Goal: Task Accomplishment & Management: Complete application form

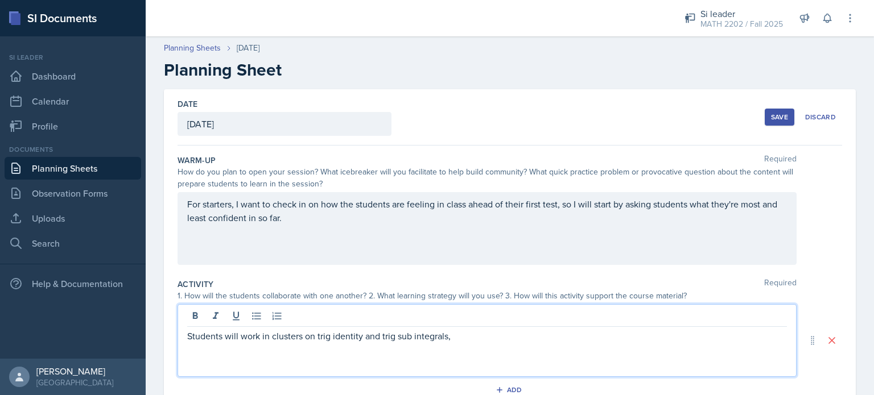
scroll to position [223, 0]
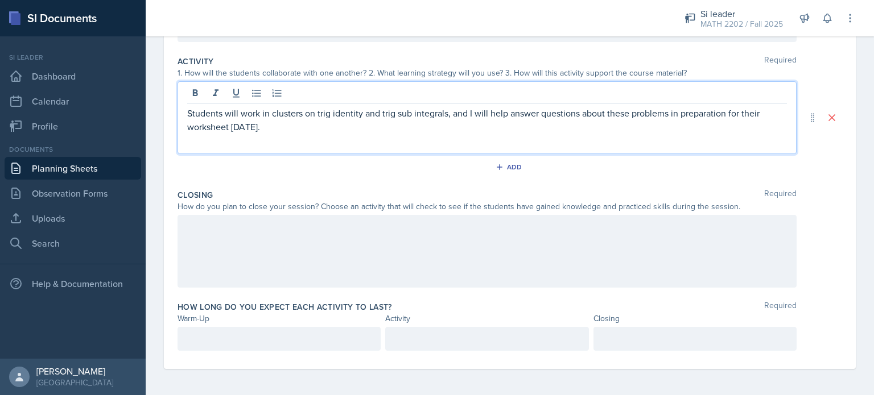
click at [355, 245] on div at bounding box center [487, 251] width 619 height 73
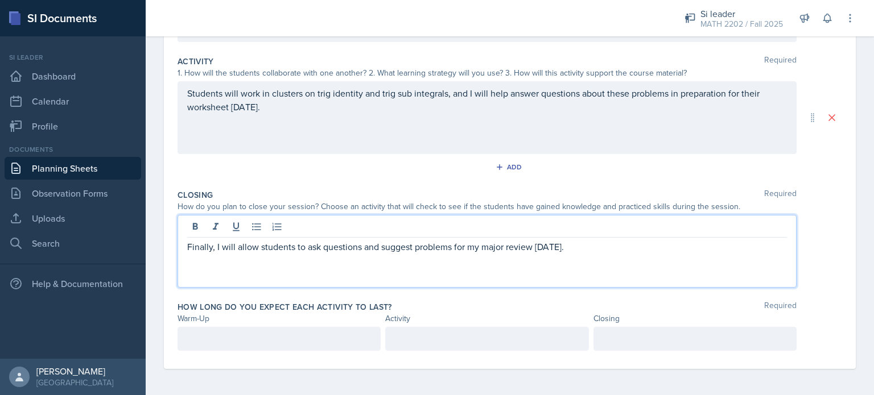
scroll to position [243, 0]
click at [278, 344] on p at bounding box center [279, 338] width 184 height 14
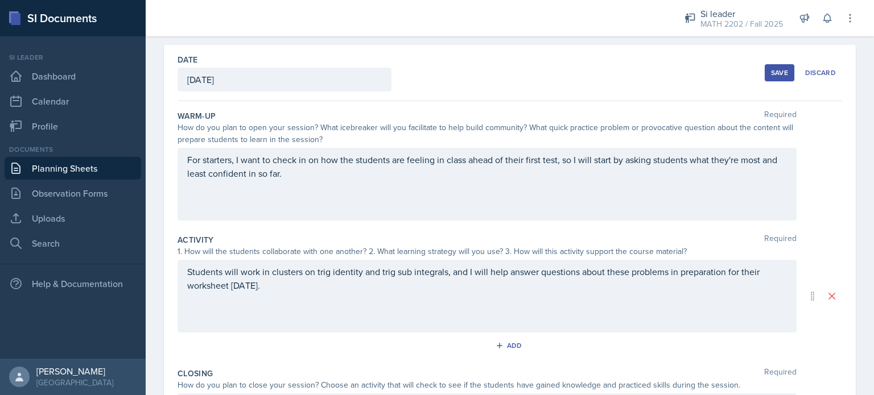
scroll to position [0, 0]
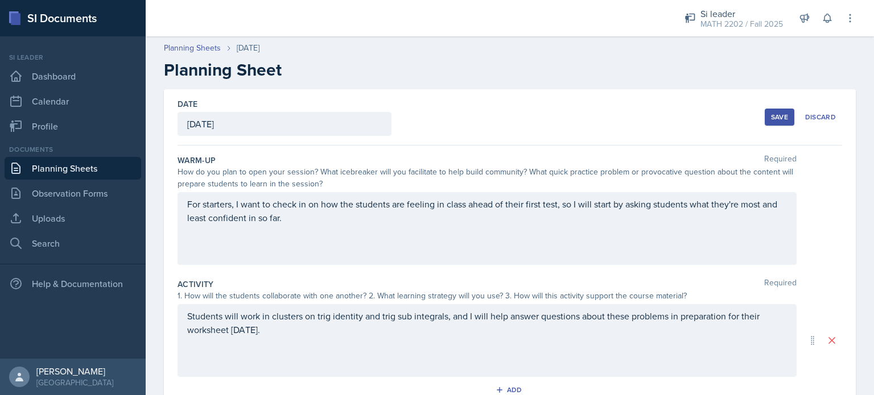
click at [771, 119] on div "Save" at bounding box center [779, 117] width 17 height 9
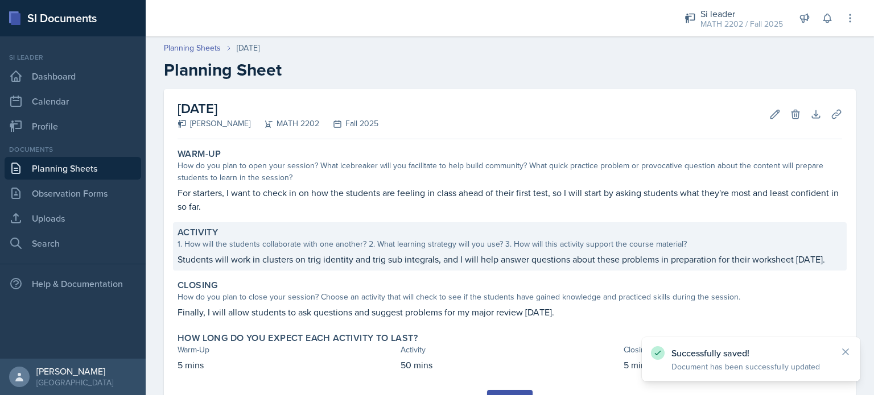
scroll to position [68, 0]
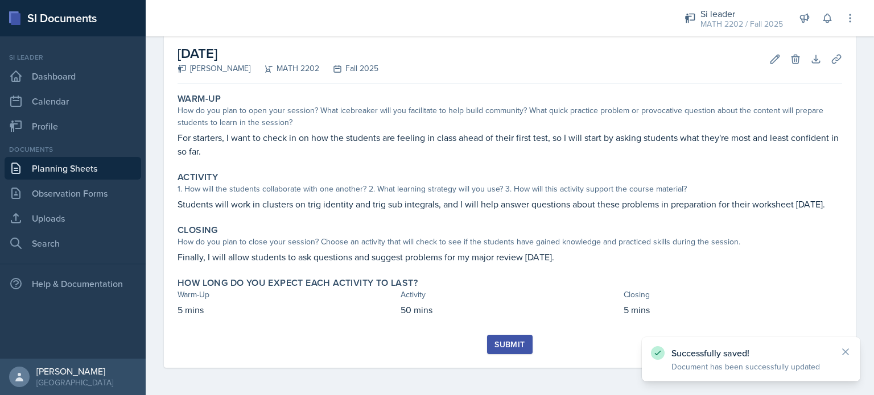
click at [511, 341] on div "Submit" at bounding box center [510, 344] width 30 height 9
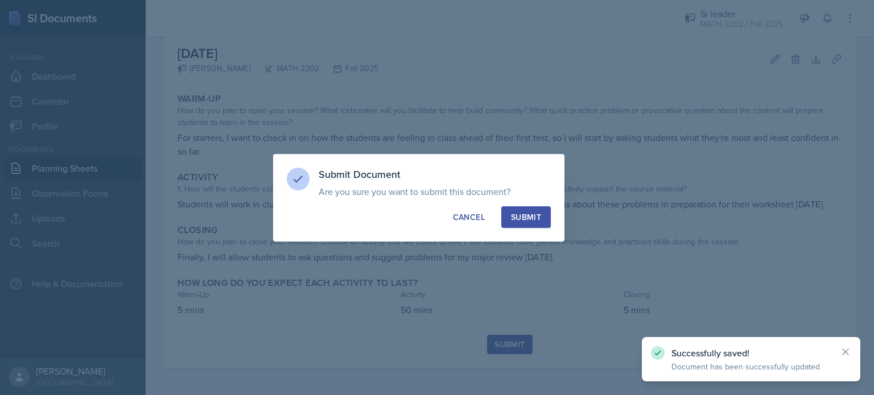
click at [525, 222] on div "Submit" at bounding box center [526, 217] width 30 height 11
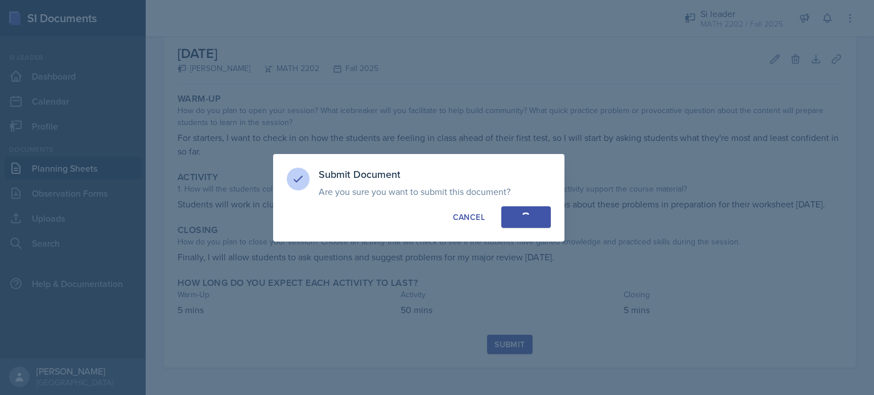
scroll to position [35, 0]
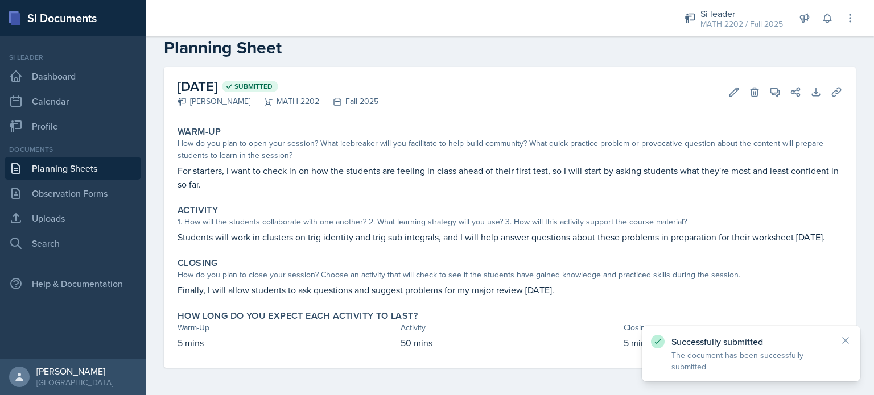
click at [35, 171] on link "Planning Sheets" at bounding box center [73, 168] width 137 height 23
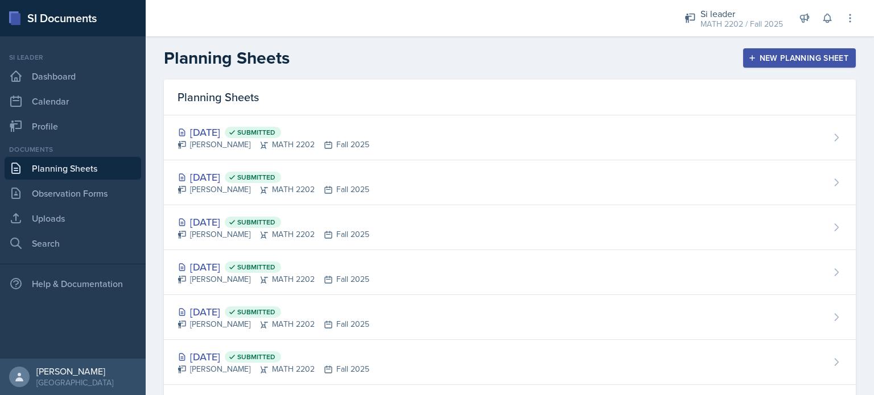
click at [778, 55] on div "New Planning Sheet" at bounding box center [800, 57] width 98 height 9
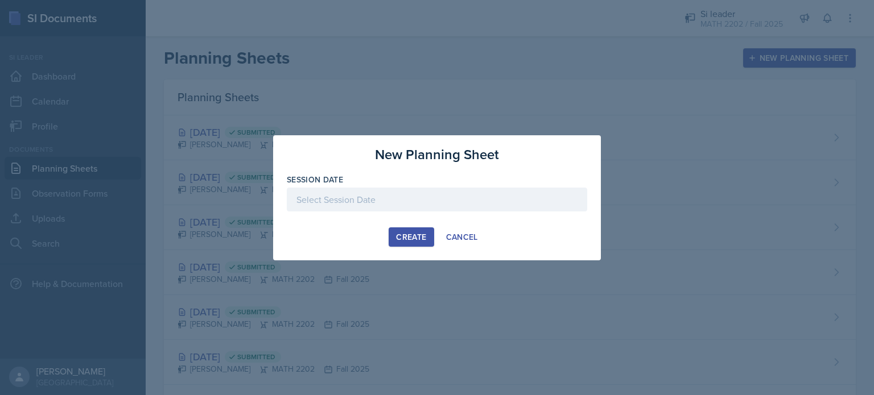
click at [444, 203] on div at bounding box center [437, 200] width 300 height 24
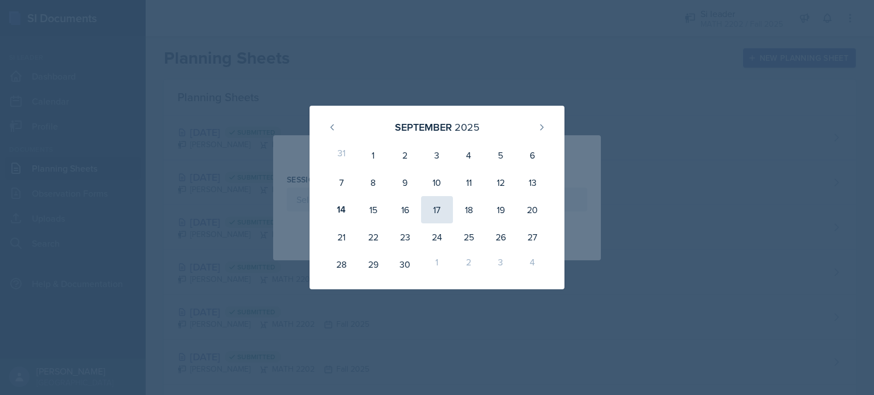
click at [446, 213] on div "17" at bounding box center [437, 209] width 32 height 27
type input "[DATE]"
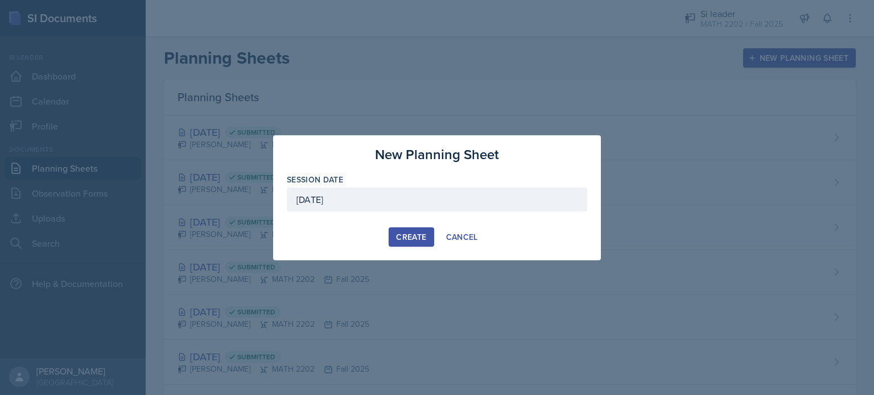
click at [399, 233] on div "Create" at bounding box center [411, 237] width 30 height 9
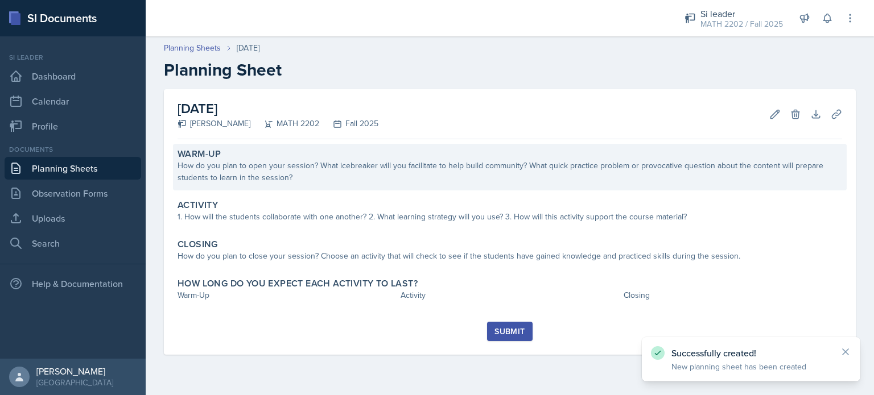
click at [380, 175] on div "How do you plan to open your session? What icebreaker will you facilitate to he…" at bounding box center [510, 172] width 665 height 24
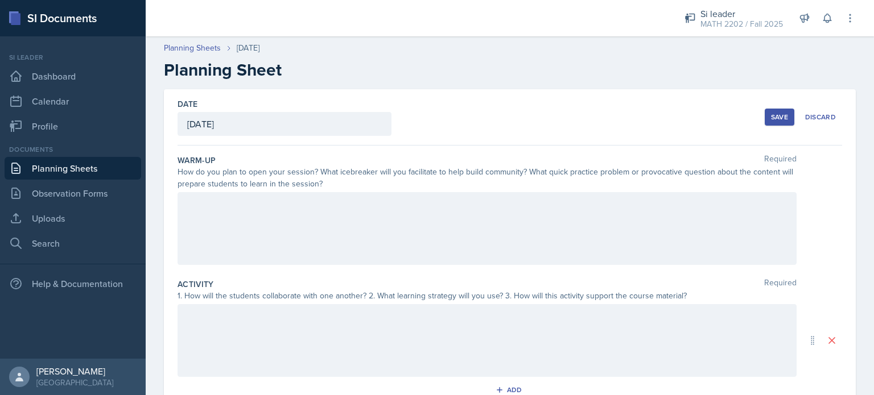
click at [327, 242] on div at bounding box center [487, 228] width 619 height 73
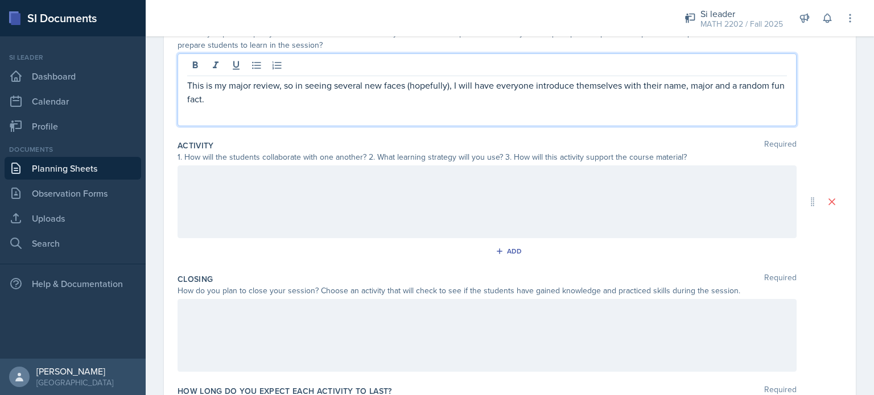
click at [327, 242] on div "Activity Required 1. How will the students collaborate with one another? 2. Wha…" at bounding box center [510, 202] width 665 height 134
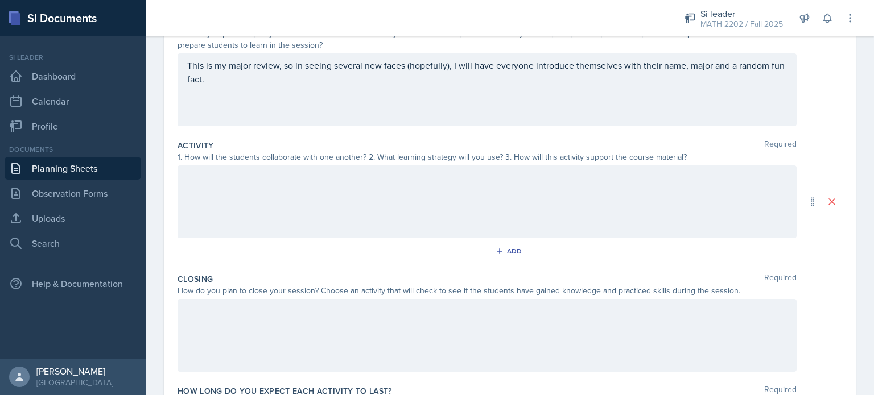
click at [329, 196] on div at bounding box center [487, 202] width 619 height 73
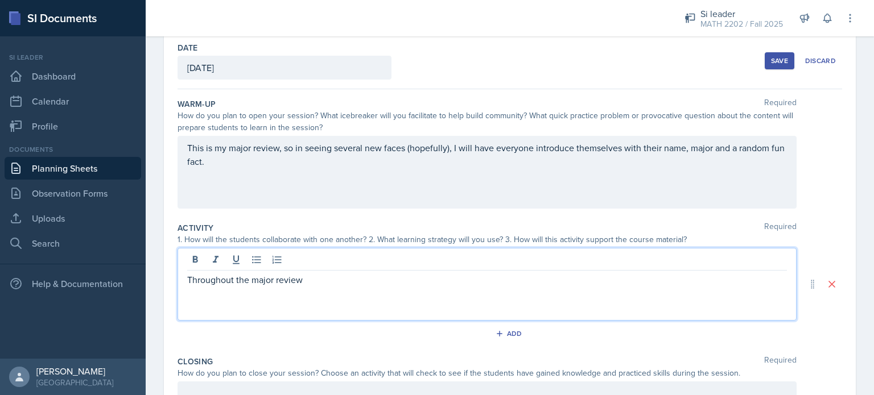
scroll to position [70, 0]
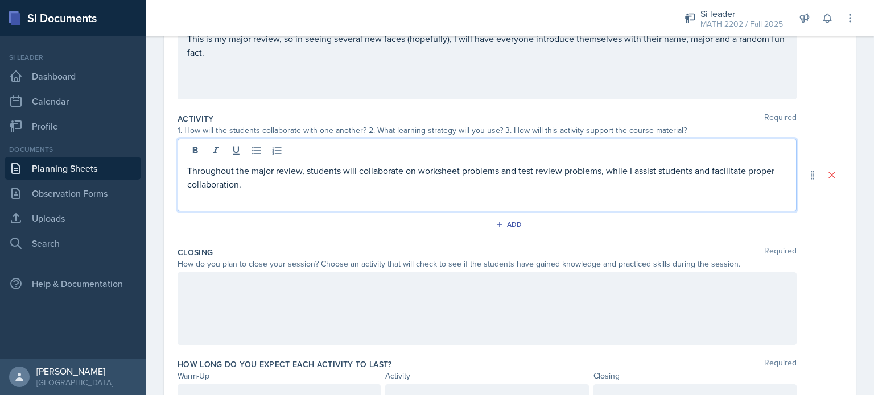
click at [333, 299] on div at bounding box center [487, 309] width 619 height 73
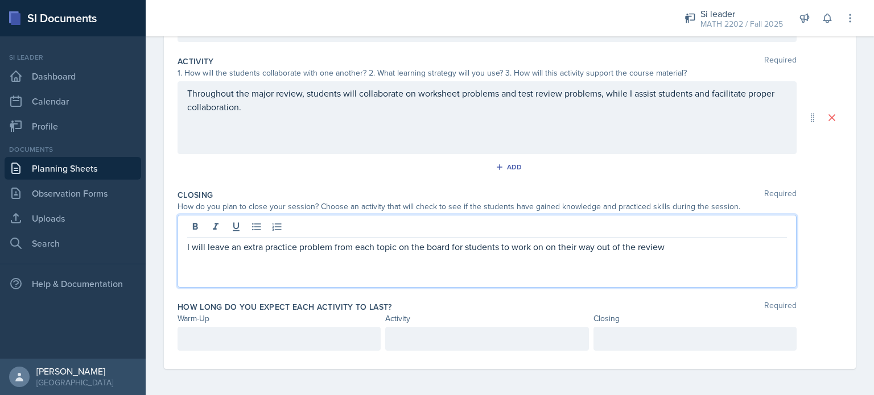
scroll to position [243, 0]
click at [332, 335] on p at bounding box center [279, 338] width 184 height 14
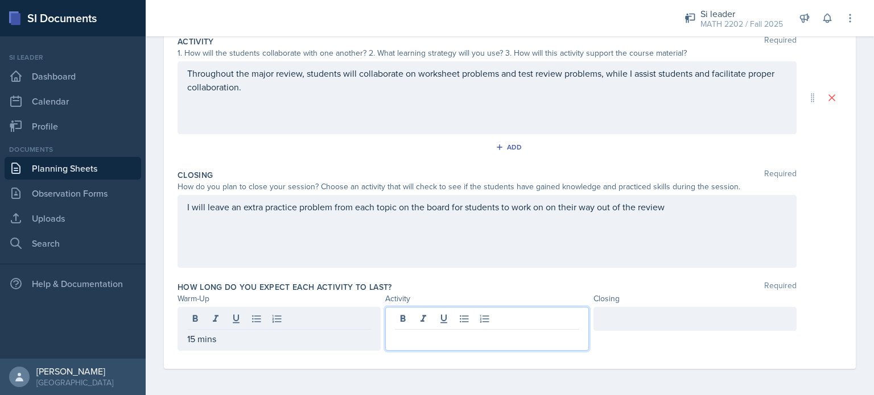
click at [421, 318] on div at bounding box center [486, 329] width 203 height 44
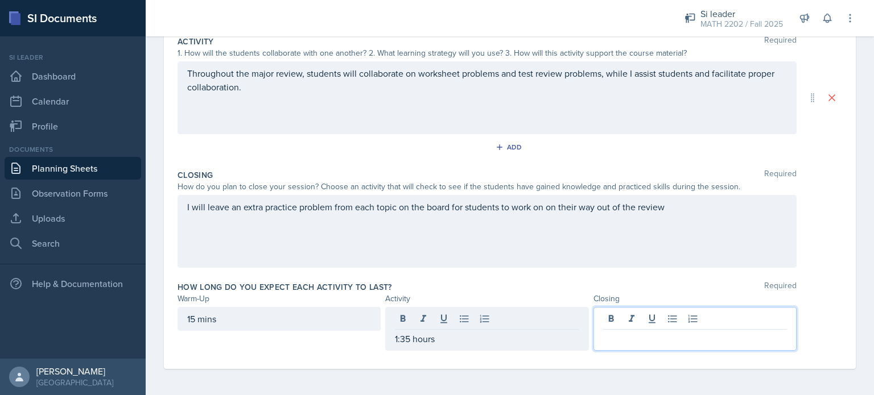
click at [621, 323] on div at bounding box center [695, 329] width 203 height 44
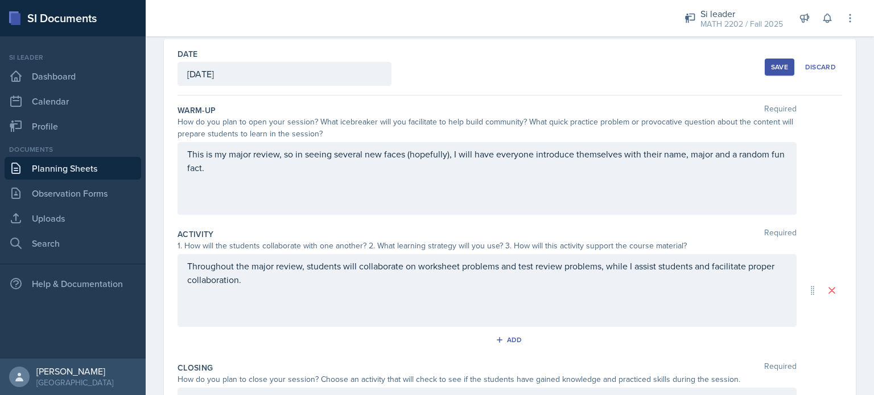
scroll to position [0, 0]
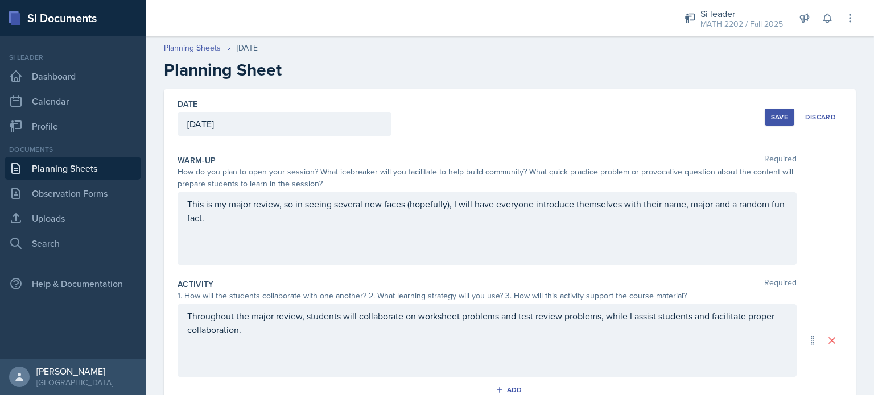
click at [783, 113] on button "Save" at bounding box center [780, 117] width 30 height 17
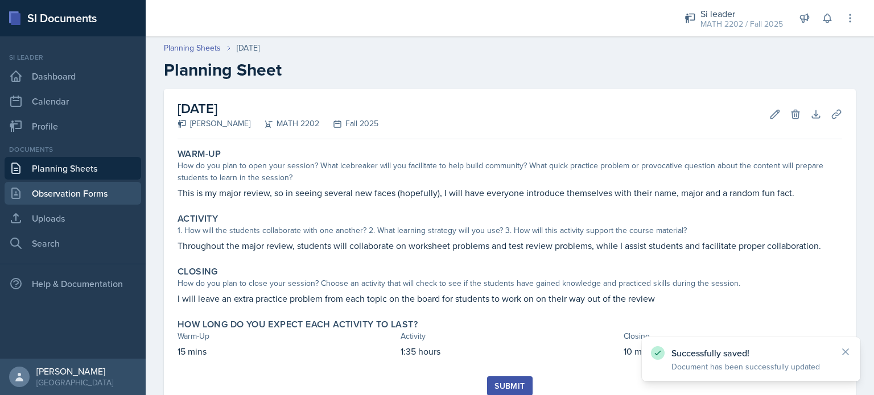
click at [84, 196] on link "Observation Forms" at bounding box center [73, 193] width 137 height 23
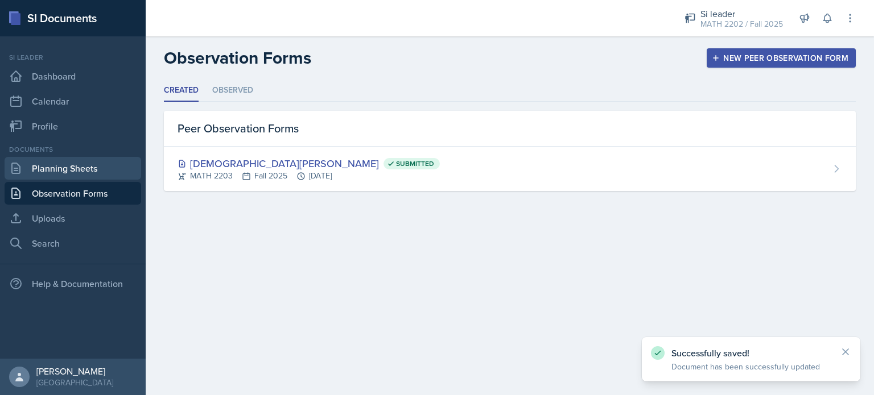
click at [96, 171] on link "Planning Sheets" at bounding box center [73, 168] width 137 height 23
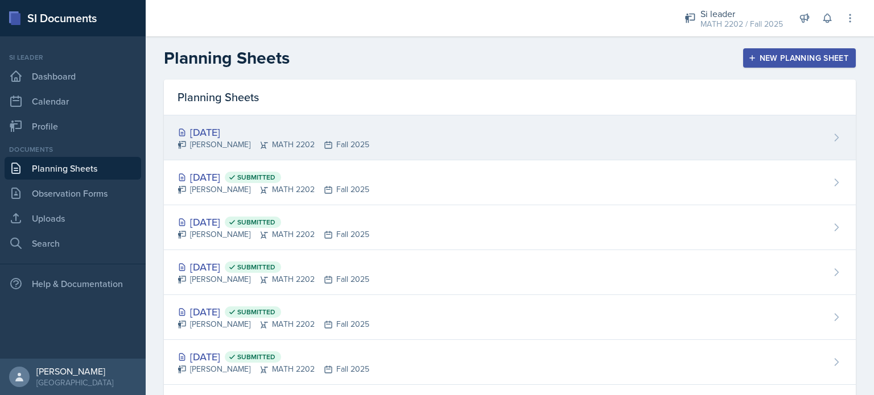
click at [524, 122] on div "[DATE] [PERSON_NAME] MATH 2202 Fall 2025" at bounding box center [510, 138] width 692 height 45
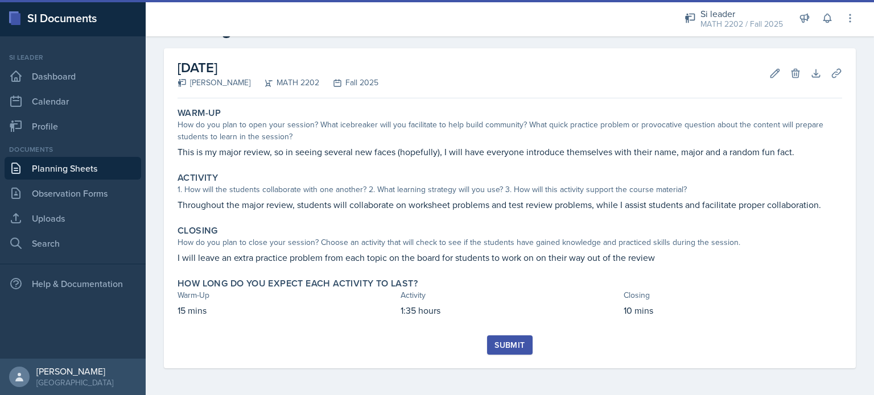
scroll to position [40, 0]
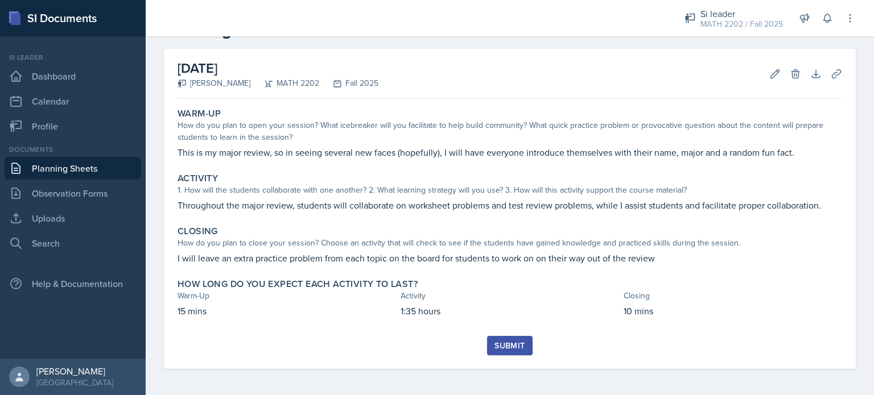
click at [510, 344] on div "Submit" at bounding box center [510, 345] width 30 height 9
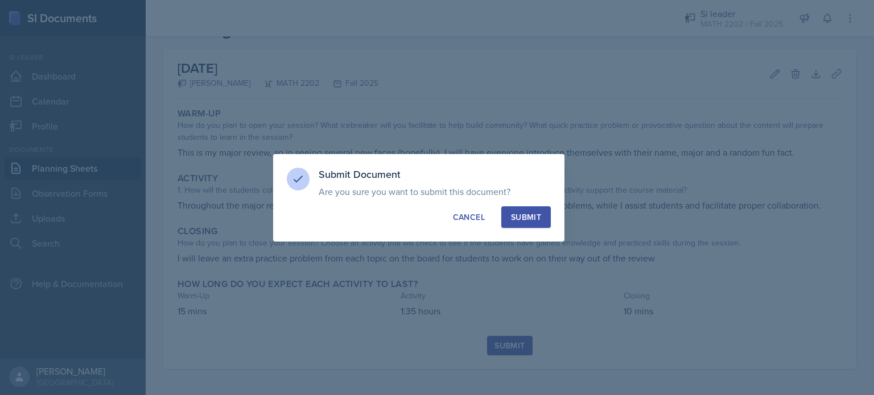
click at [512, 217] on div "Submit" at bounding box center [526, 217] width 30 height 11
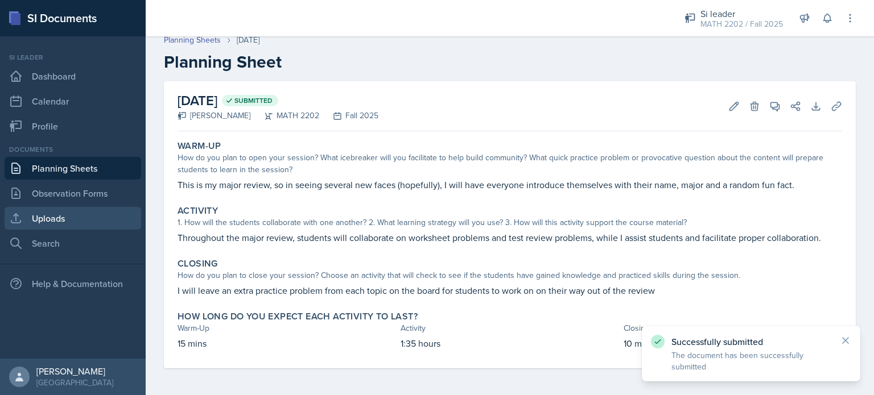
click at [65, 217] on link "Uploads" at bounding box center [73, 218] width 137 height 23
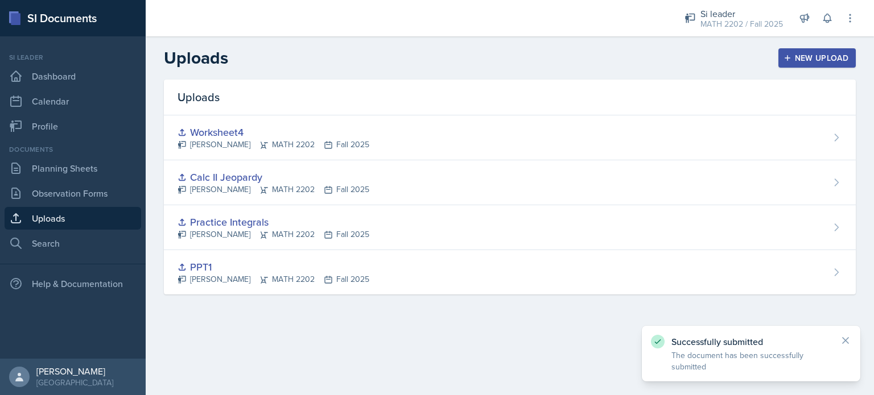
click at [811, 65] on button "New Upload" at bounding box center [817, 57] width 78 height 19
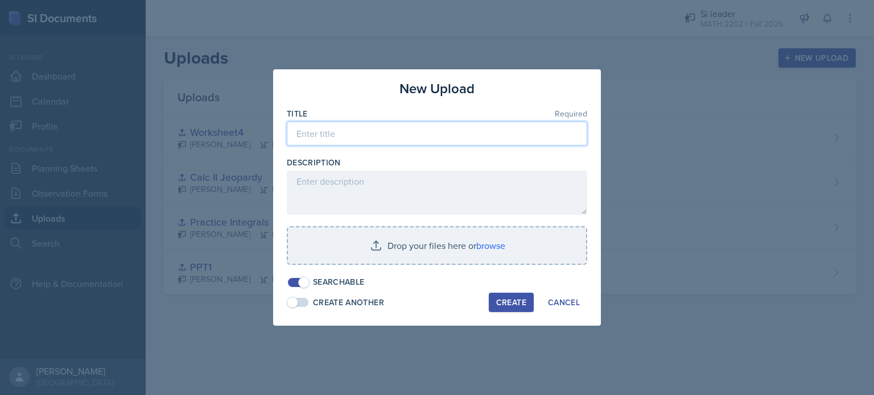
click at [417, 131] on input at bounding box center [437, 134] width 300 height 24
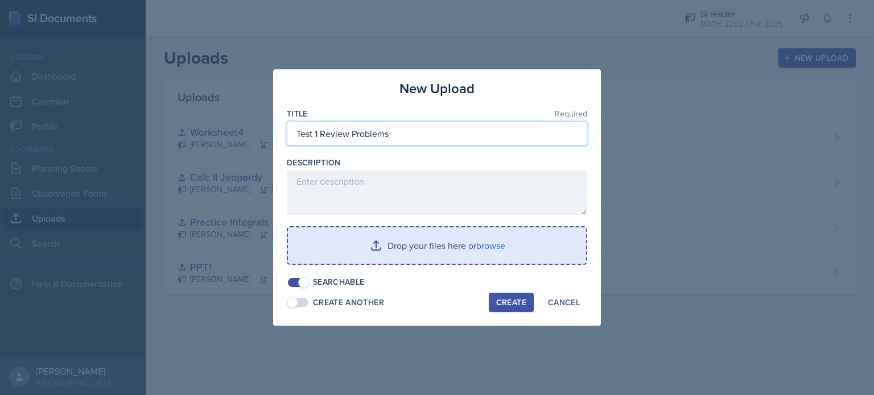
type input "Test 1 Review Problems"
click at [448, 248] on input "file" at bounding box center [437, 246] width 298 height 36
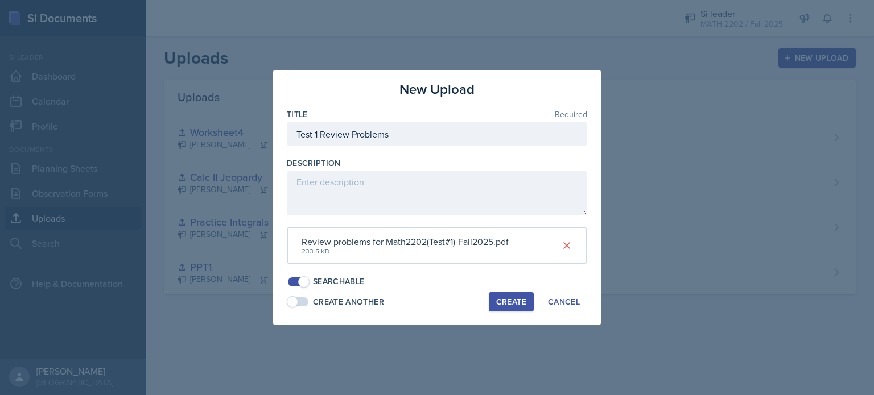
click at [507, 306] on div "Create" at bounding box center [511, 302] width 30 height 9
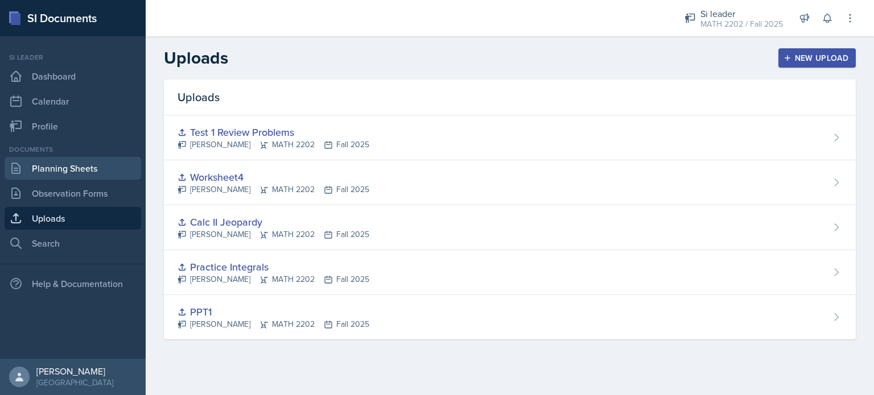
click at [58, 172] on link "Planning Sheets" at bounding box center [73, 168] width 137 height 23
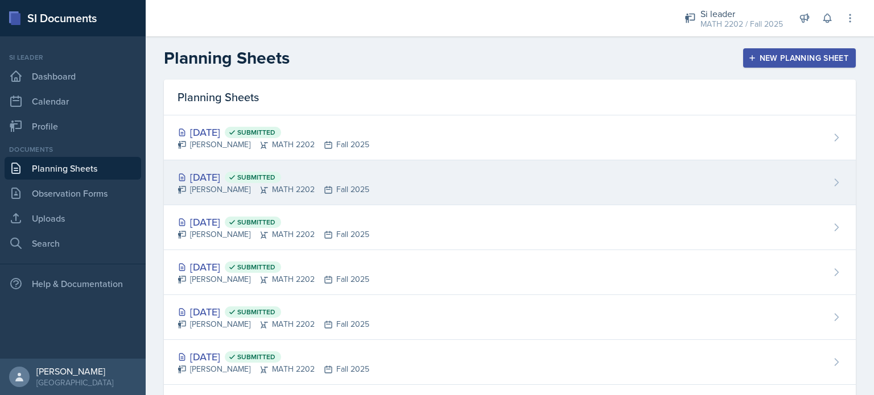
click at [335, 179] on div "[DATE] Submitted" at bounding box center [274, 177] width 192 height 15
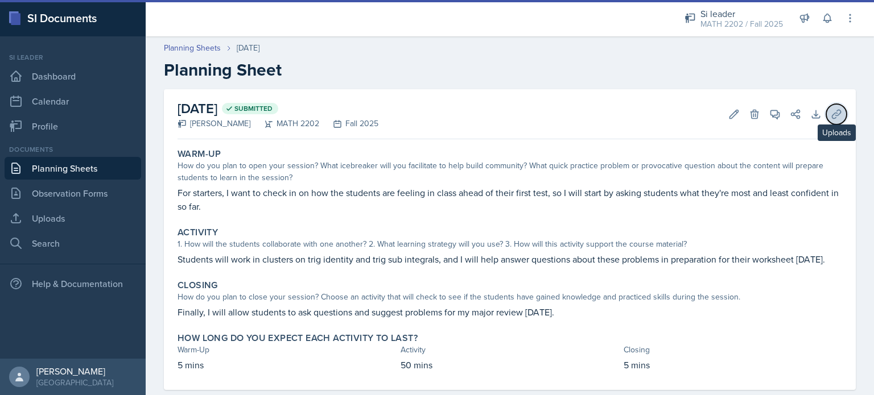
click at [832, 116] on icon at bounding box center [836, 114] width 9 height 9
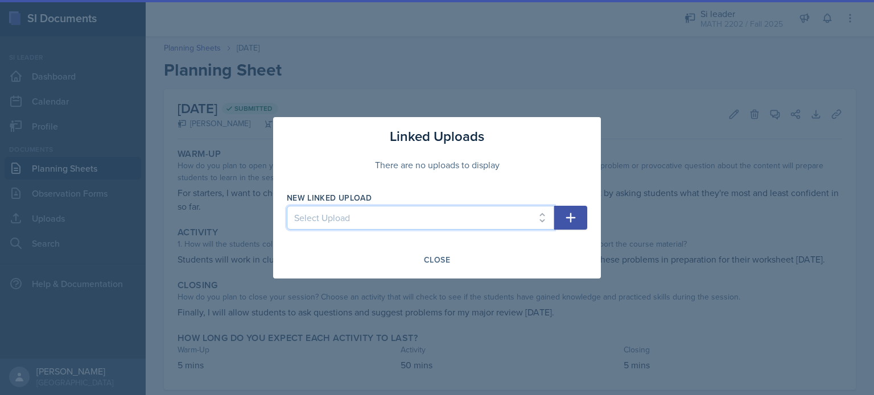
click at [502, 220] on select "Select Upload PPT1 Practice Integrals Calc II Jeopardy Worksheet4 Test 1 Review…" at bounding box center [420, 218] width 267 height 24
select select "1e36c92d-4dea-43ce-9ad9-536d5443fa91"
click at [287, 206] on select "Select Upload PPT1 Practice Integrals Calc II Jeopardy Worksheet4 Test 1 Review…" at bounding box center [420, 218] width 267 height 24
click at [555, 220] on button "button" at bounding box center [570, 218] width 33 height 24
select select
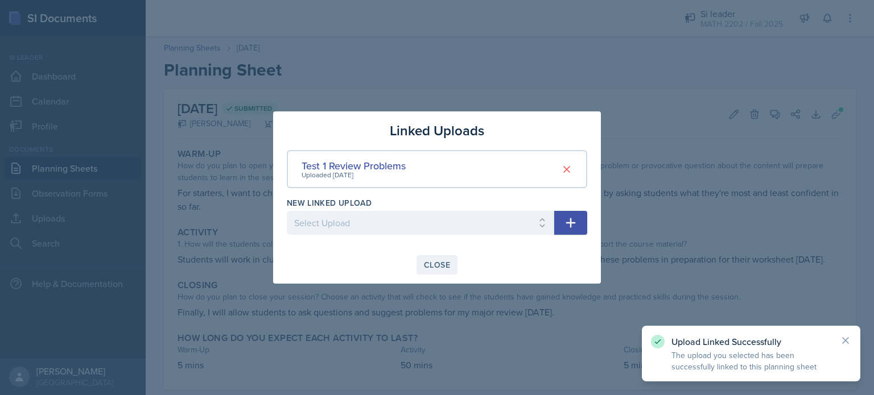
click at [426, 263] on div "Close" at bounding box center [437, 265] width 26 height 9
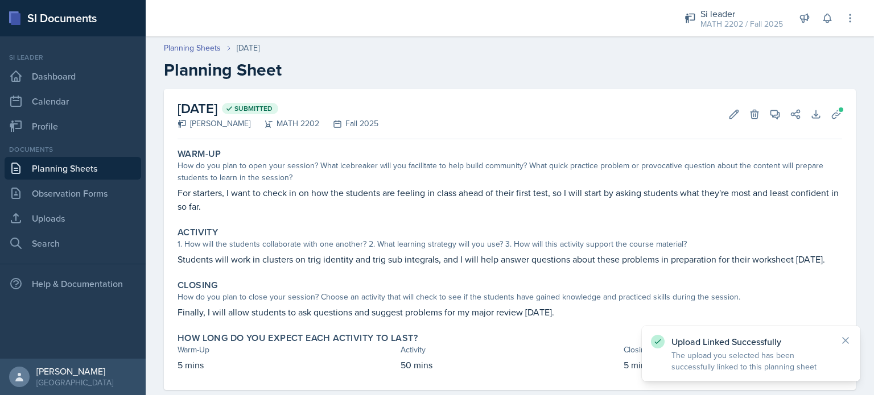
click at [100, 159] on link "Planning Sheets" at bounding box center [73, 168] width 137 height 23
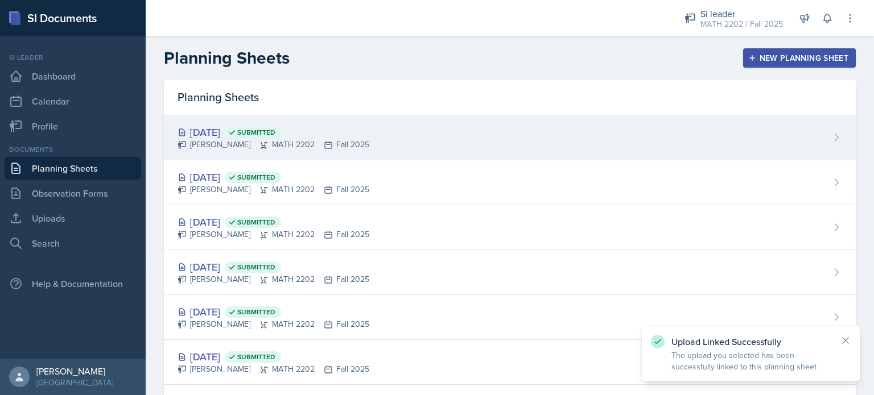
click at [348, 120] on div "[DATE] Submitted [PERSON_NAME] MATH 2202 Fall 2025" at bounding box center [510, 138] width 692 height 45
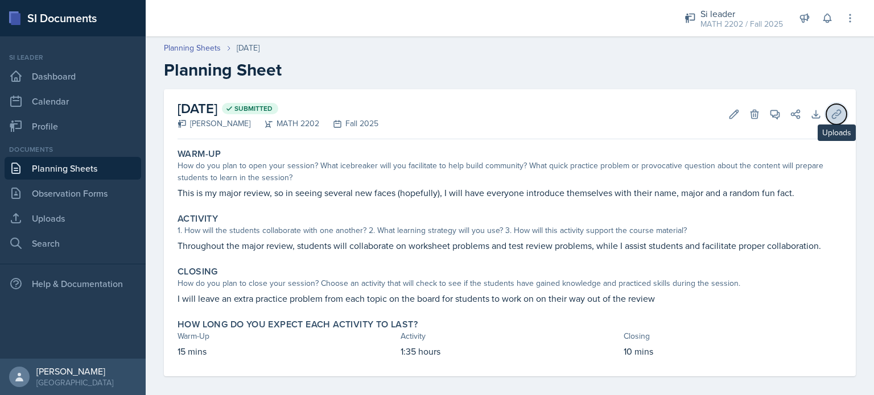
click at [832, 115] on icon at bounding box center [836, 114] width 9 height 9
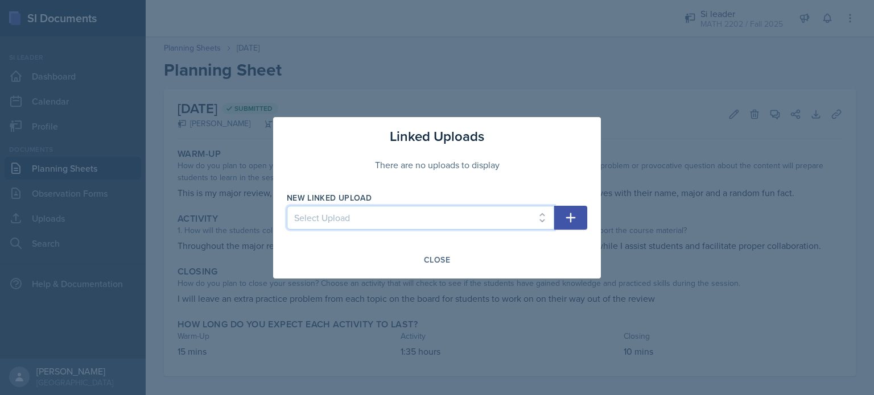
click at [515, 212] on select "Select Upload PPT1 Practice Integrals Calc II Jeopardy Worksheet4 Test 1 Review…" at bounding box center [420, 218] width 267 height 24
select select "1e36c92d-4dea-43ce-9ad9-536d5443fa91"
click at [287, 206] on select "Select Upload PPT1 Practice Integrals Calc II Jeopardy Worksheet4 Test 1 Review…" at bounding box center [420, 218] width 267 height 24
click at [576, 217] on icon "button" at bounding box center [571, 218] width 14 height 14
select select
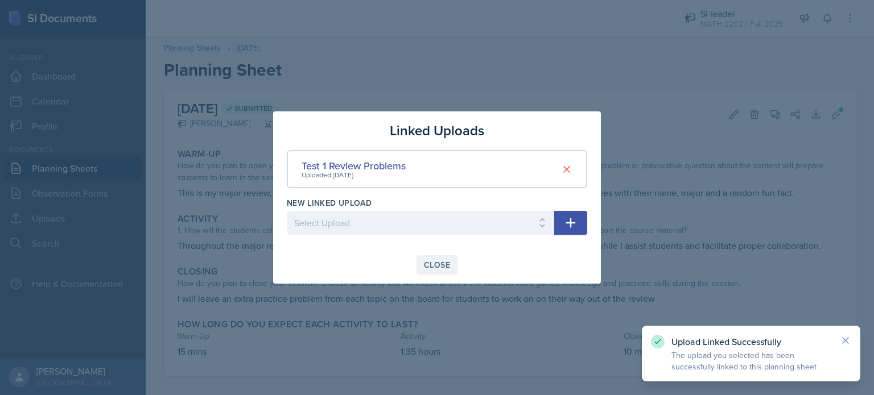
click at [430, 270] on div "Close" at bounding box center [437, 265] width 26 height 9
